Goal: Information Seeking & Learning: Understand process/instructions

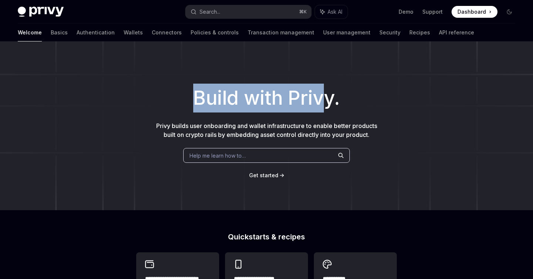
drag, startPoint x: 189, startPoint y: 104, endPoint x: 324, endPoint y: 102, distance: 135.2
click at [326, 102] on h1 "Build with Privy." at bounding box center [267, 98] width 510 height 29
click at [312, 103] on h1 "Build with Privy." at bounding box center [267, 98] width 510 height 29
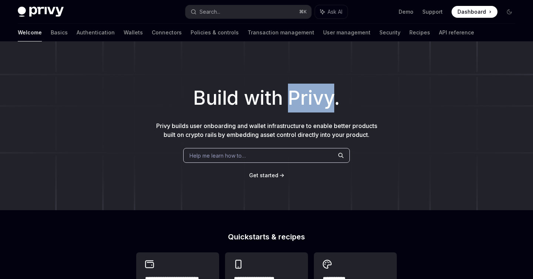
drag, startPoint x: 312, startPoint y: 103, endPoint x: 328, endPoint y: 103, distance: 16.3
click at [312, 103] on h1 "Build with Privy." at bounding box center [267, 98] width 510 height 29
click at [328, 103] on h1 "Build with Privy." at bounding box center [267, 98] width 510 height 29
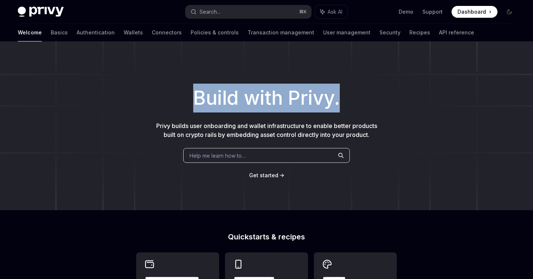
drag, startPoint x: 343, startPoint y: 103, endPoint x: 188, endPoint y: 98, distance: 155.3
click at [188, 98] on h1 "Build with Privy." at bounding box center [267, 98] width 510 height 29
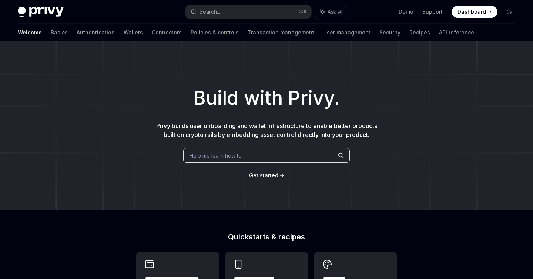
click at [203, 98] on h1 "Build with Privy." at bounding box center [267, 98] width 510 height 29
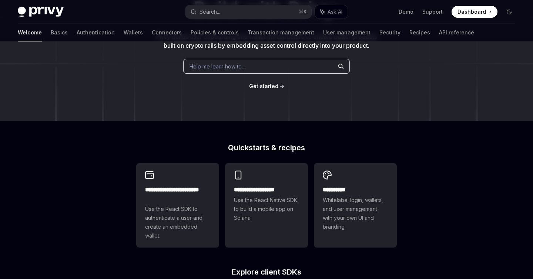
scroll to position [88, 0]
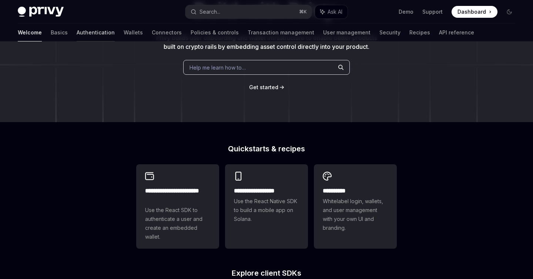
click at [77, 31] on link "Authentication" at bounding box center [96, 33] width 38 height 18
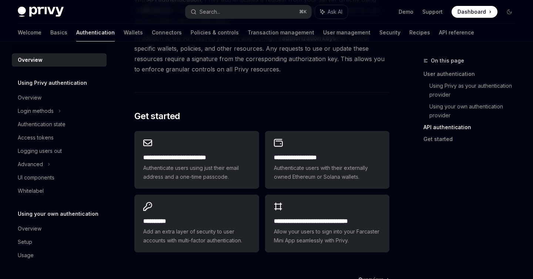
scroll to position [566, 0]
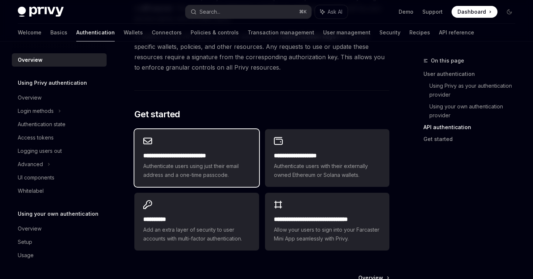
click at [202, 176] on span "Authenticate users using just their email address and a one-time passcode." at bounding box center [196, 171] width 107 height 18
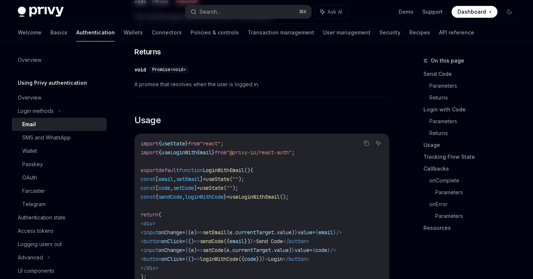
type textarea "*"
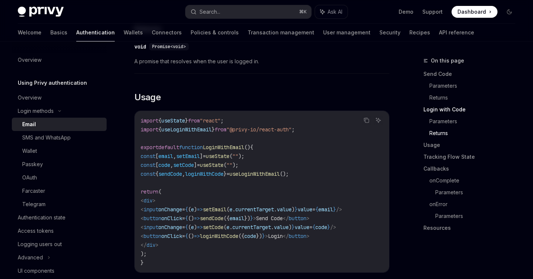
scroll to position [593, 0]
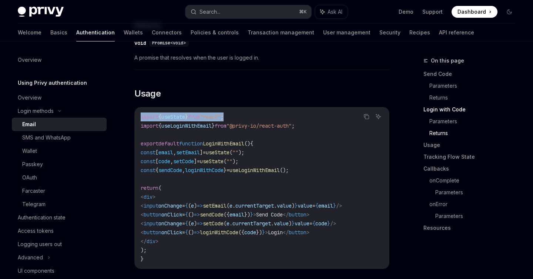
drag, startPoint x: 142, startPoint y: 111, endPoint x: 307, endPoint y: 109, distance: 165.2
click at [309, 113] on code "import { useState } from "react" ; import { useLoginWithEmail } from "@privy-io…" at bounding box center [262, 188] width 243 height 151
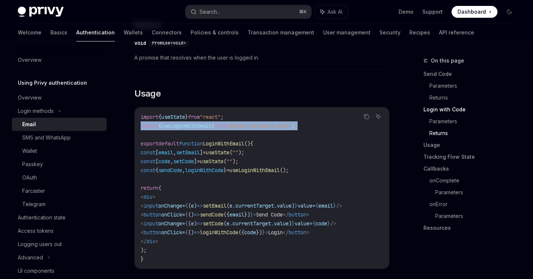
drag, startPoint x: 176, startPoint y: 120, endPoint x: 352, endPoint y: 124, distance: 176.7
click at [353, 124] on code "import { useState } from "react" ; import { useLoginWithEmail } from "@privy-io…" at bounding box center [262, 188] width 243 height 151
click at [292, 123] on span ""@privy-io/react-auth"" at bounding box center [259, 126] width 65 height 7
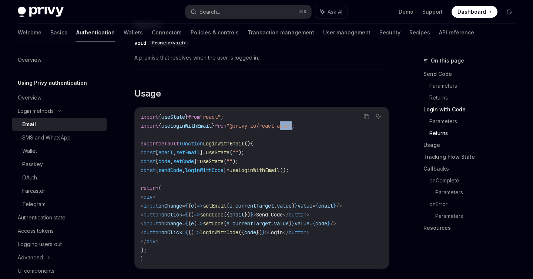
click at [292, 123] on span ""@privy-io/react-auth"" at bounding box center [259, 126] width 65 height 7
click at [320, 118] on code "import { useState } from "react" ; import { useLoginWithEmail } from "@privy-io…" at bounding box center [262, 188] width 243 height 151
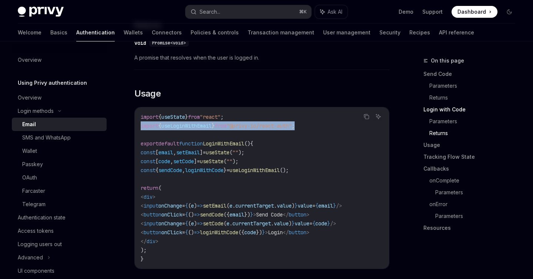
drag, startPoint x: 323, startPoint y: 118, endPoint x: 139, endPoint y: 121, distance: 183.4
click at [139, 121] on div "import { useState } from "react" ; import { useLoginWithEmail } from "@privy-io…" at bounding box center [262, 188] width 254 height 162
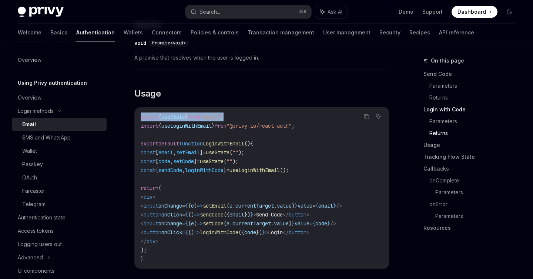
drag, startPoint x: 139, startPoint y: 111, endPoint x: 265, endPoint y: 111, distance: 126.3
click at [265, 111] on div "import { useState } from "react" ; import { useLoginWithEmail } from "@privy-io…" at bounding box center [262, 188] width 254 height 162
click at [200, 114] on span "from" at bounding box center [194, 117] width 12 height 7
drag, startPoint x: 142, startPoint y: 111, endPoint x: 249, endPoint y: 111, distance: 107.4
click at [249, 113] on code "import { useState } from "react" ; import { useLoginWithEmail } from "@privy-io…" at bounding box center [262, 188] width 243 height 151
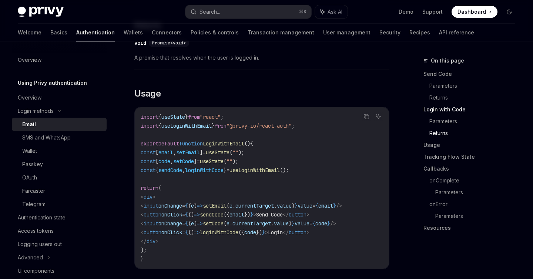
click at [221, 114] on span ""react"" at bounding box center [210, 117] width 21 height 7
click at [244, 113] on code "import { useState } from "react" ; import { useLoginWithEmail } from "@privy-io…" at bounding box center [262, 188] width 243 height 151
drag, startPoint x: 248, startPoint y: 110, endPoint x: 136, endPoint y: 107, distance: 111.9
click at [136, 107] on div "import { useState } from "react" ; import { useLoginWithEmail } from "@privy-io…" at bounding box center [262, 188] width 254 height 162
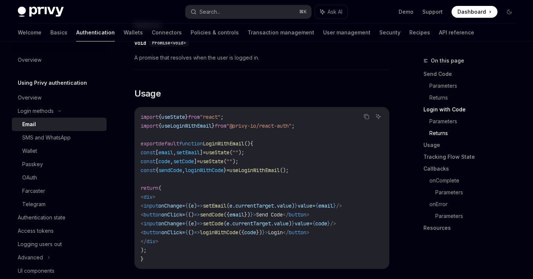
click at [151, 114] on span "import" at bounding box center [150, 117] width 18 height 7
drag, startPoint x: 142, startPoint y: 113, endPoint x: 251, endPoint y: 112, distance: 109.6
click at [251, 113] on code "import { useState } from "react" ; import { useLoginWithEmail } from "@privy-io…" at bounding box center [262, 188] width 243 height 151
click at [221, 114] on span ""react"" at bounding box center [210, 117] width 21 height 7
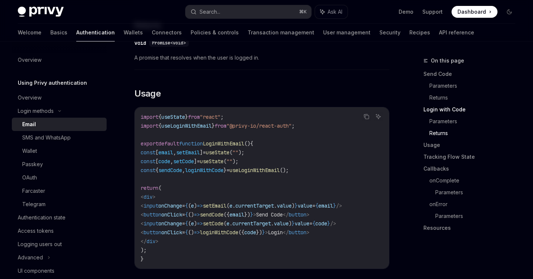
click at [250, 113] on code "import { useState } from "react" ; import { useLoginWithEmail } from "@privy-io…" at bounding box center [262, 188] width 243 height 151
drag, startPoint x: 262, startPoint y: 112, endPoint x: 142, endPoint y: 112, distance: 120.8
click at [142, 113] on code "import { useState } from "react" ; import { useLoginWithEmail } from "@privy-io…" at bounding box center [262, 188] width 243 height 151
click at [146, 114] on span "import" at bounding box center [150, 117] width 18 height 7
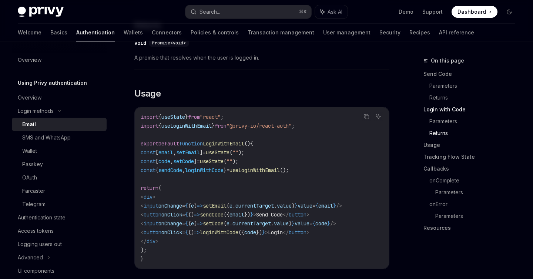
click at [169, 114] on code "import { useState } from "react" ; import { useLoginWithEmail } from "@privy-io…" at bounding box center [262, 188] width 243 height 151
